Goal: Learn about a topic

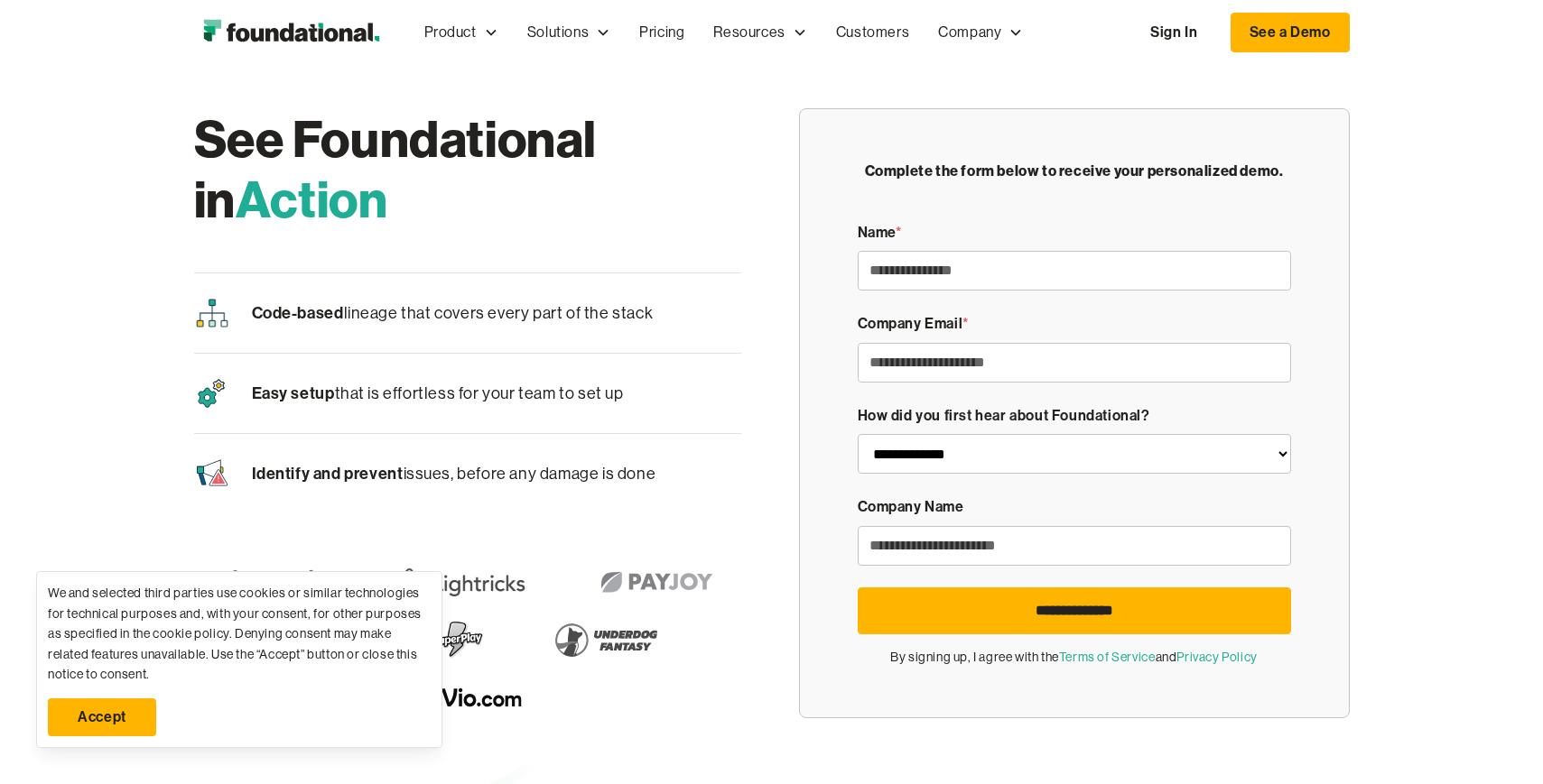
click at [320, 36] on img "home" at bounding box center [291, 32] width 194 height 36
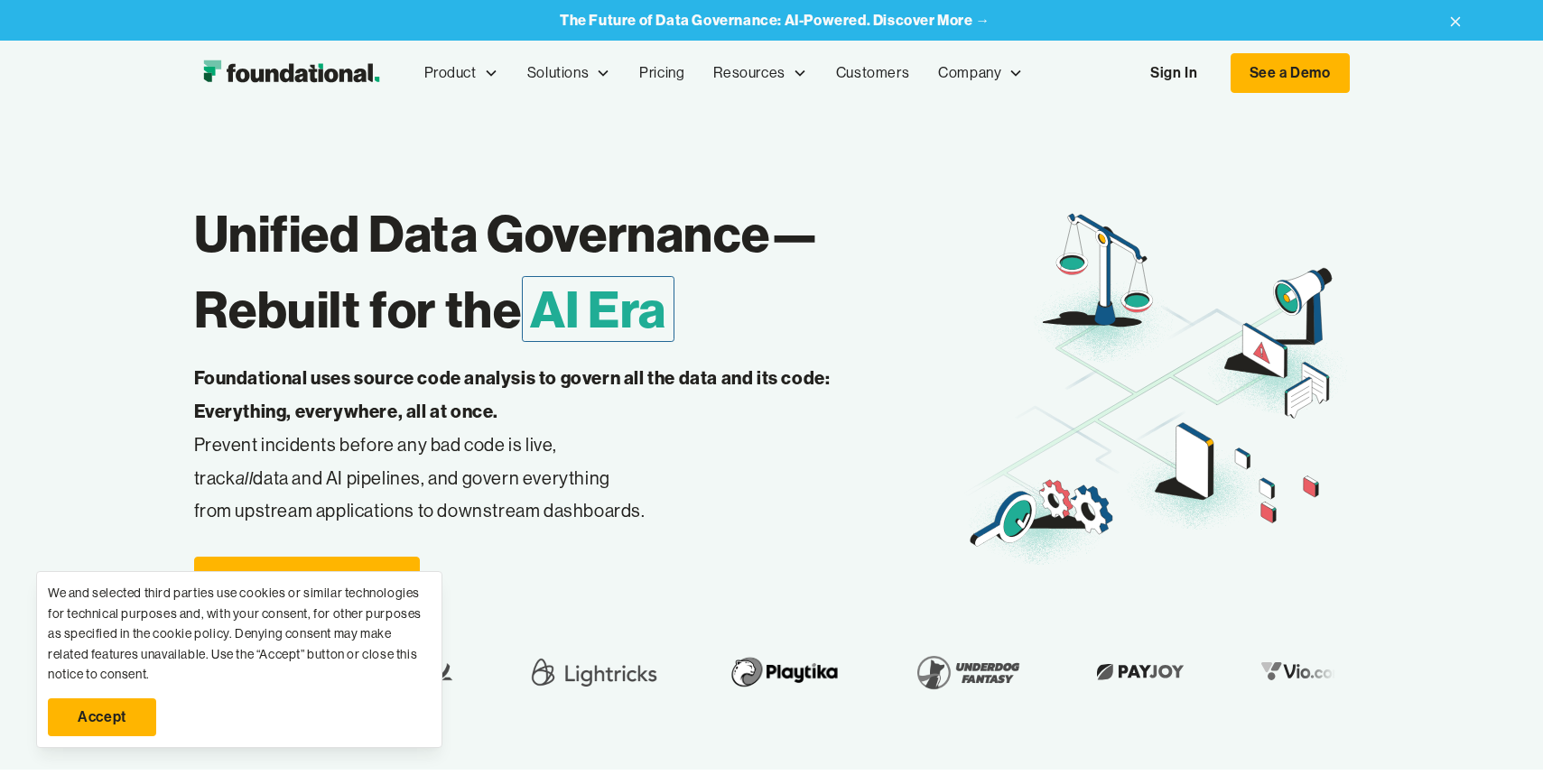
click at [915, 21] on strong "The Future of Data Governance: AI-Powered. Discover More →" at bounding box center [775, 19] width 431 height 18
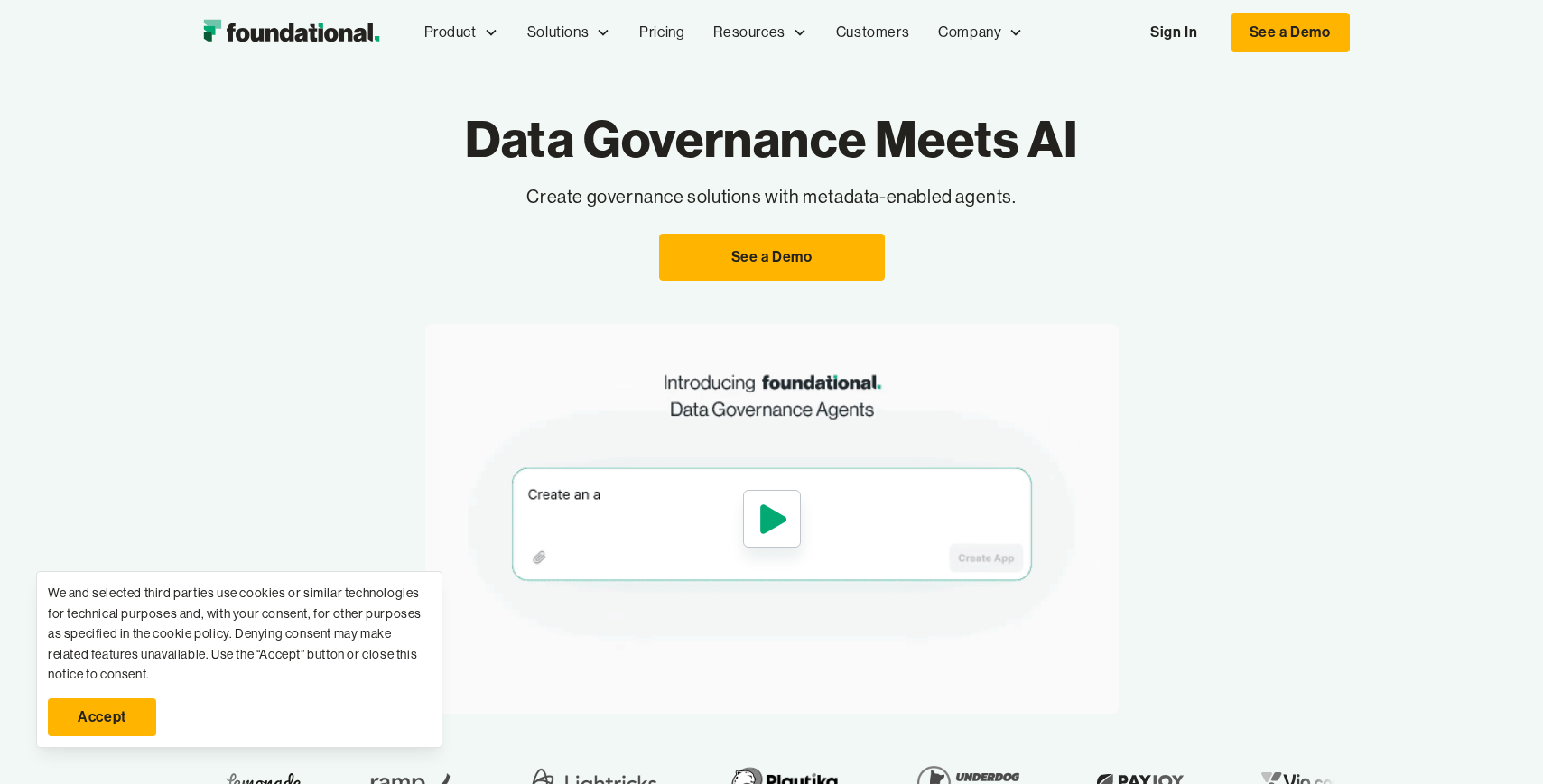
click at [132, 310] on div "Data Governance Meets AI Create governance solutions with metadata-enabled agen…" at bounding box center [771, 458] width 1543 height 786
click at [105, 725] on link "Accept" at bounding box center [102, 718] width 108 height 38
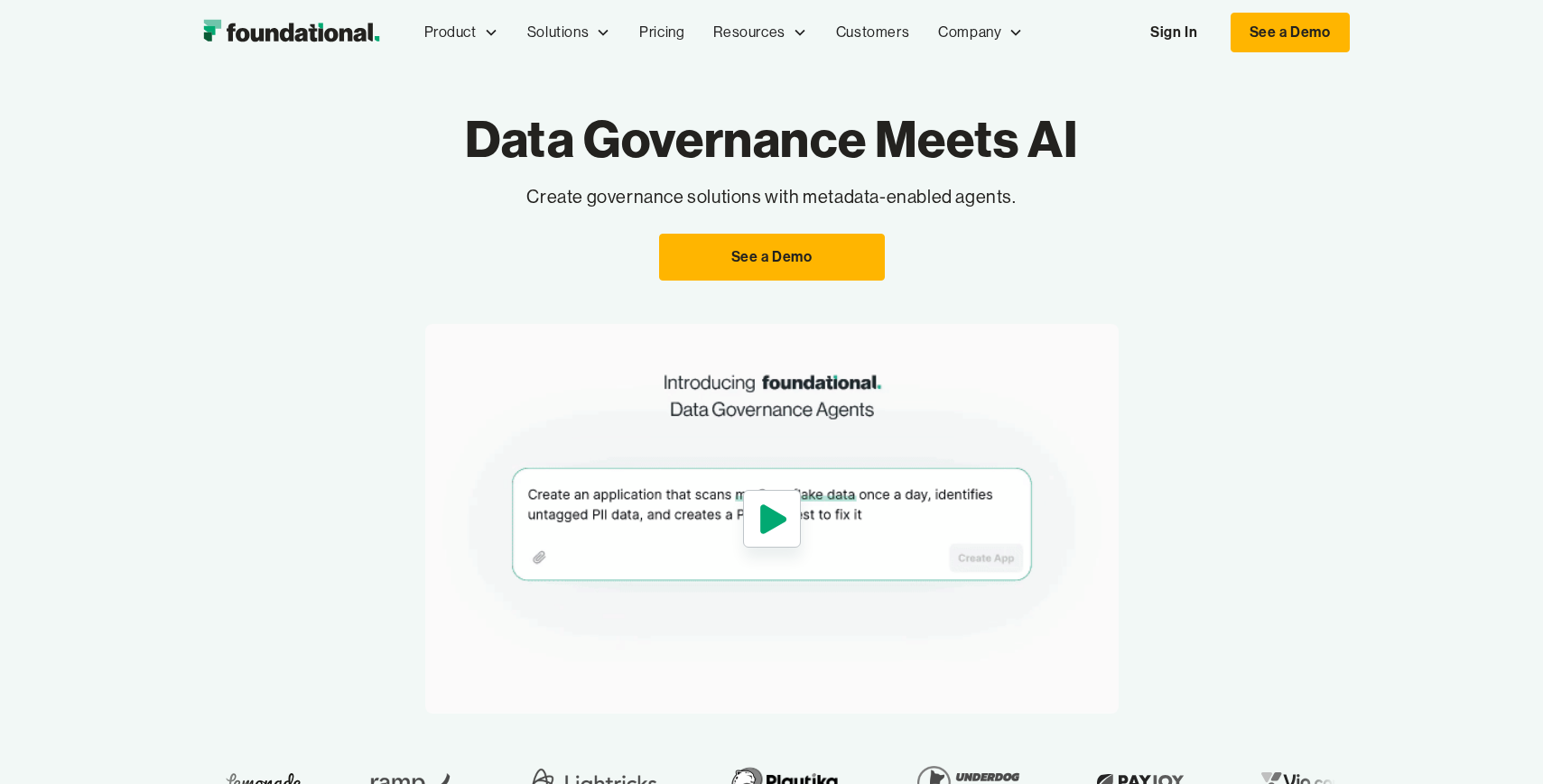
click at [267, 22] on img "home" at bounding box center [291, 32] width 194 height 36
